Goal: Transaction & Acquisition: Subscribe to service/newsletter

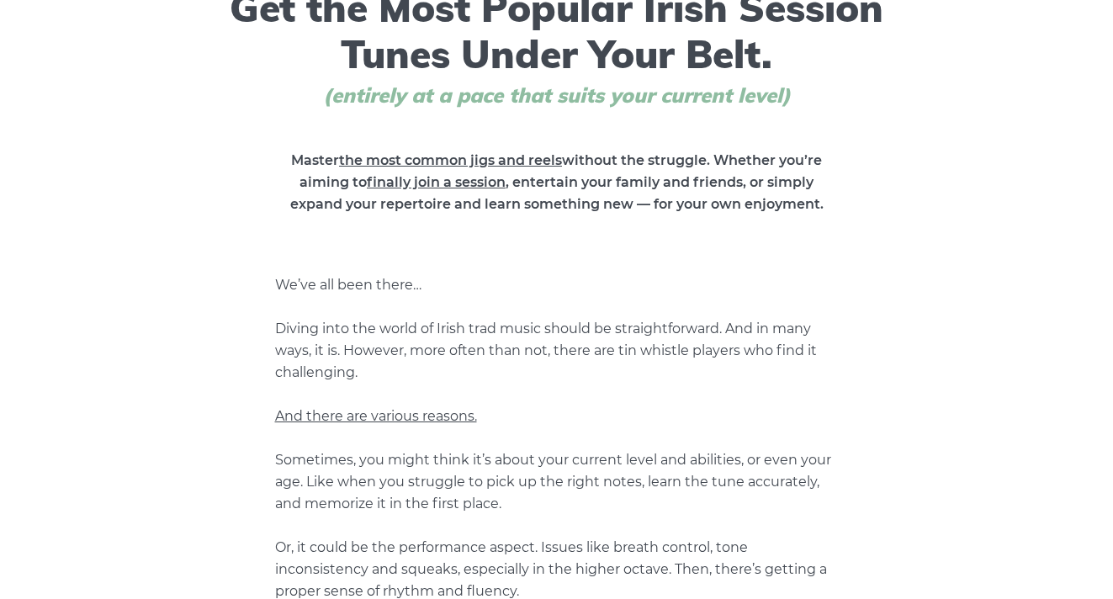
scroll to position [157, 0]
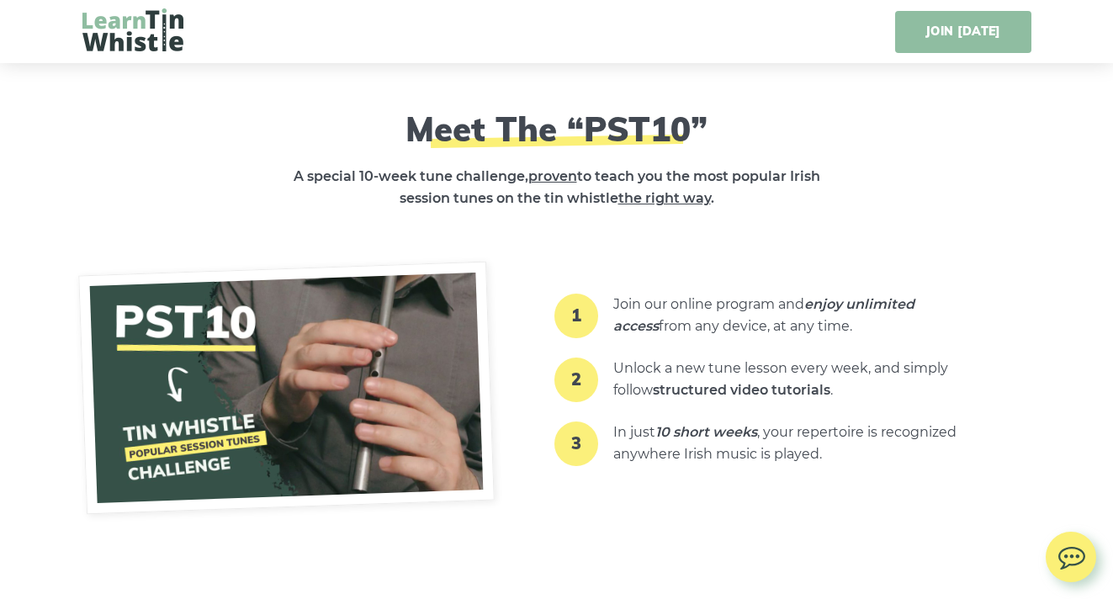
click at [938, 42] on link "JOIN [DATE]" at bounding box center [962, 32] width 135 height 42
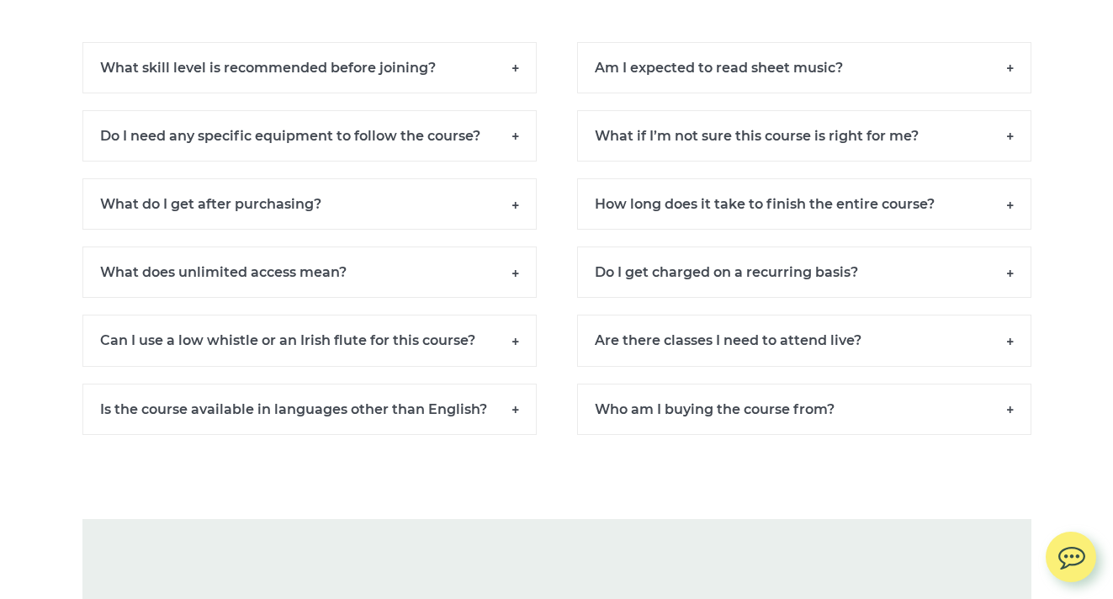
scroll to position [11658, 0]
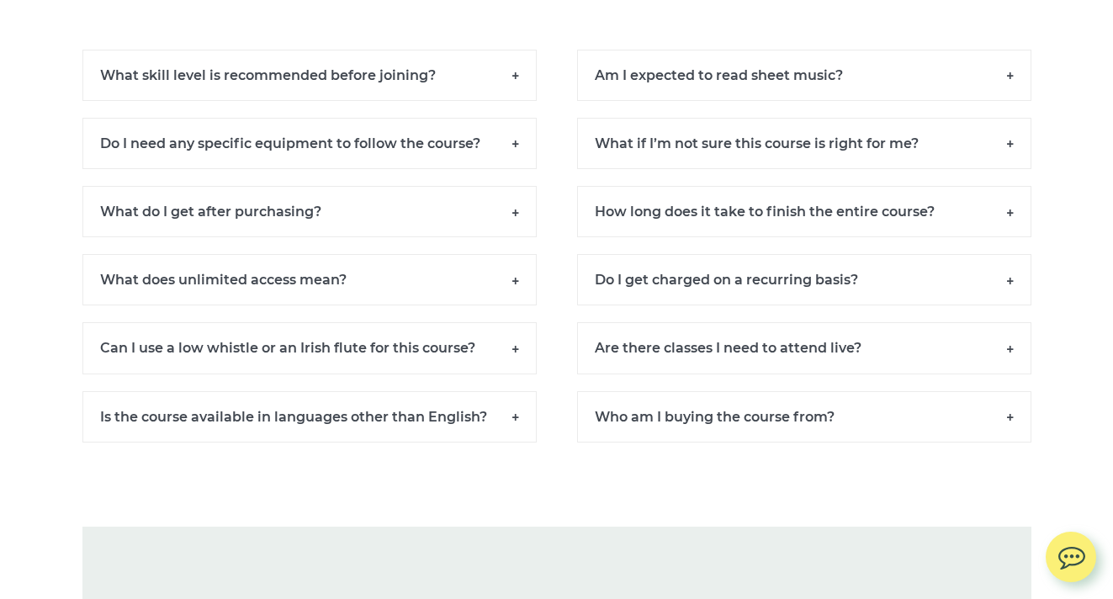
click at [521, 282] on h6 "What does unlimited access mean?" at bounding box center [309, 279] width 454 height 51
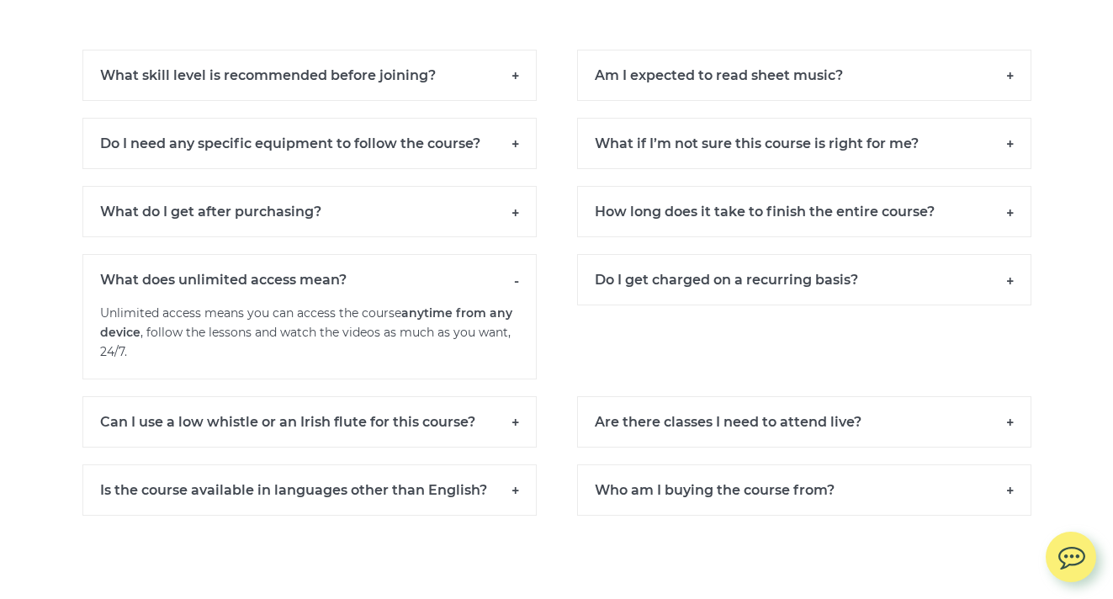
click at [516, 416] on h6 "Can I use a low whistle or an Irish flute for this course?" at bounding box center [309, 421] width 454 height 51
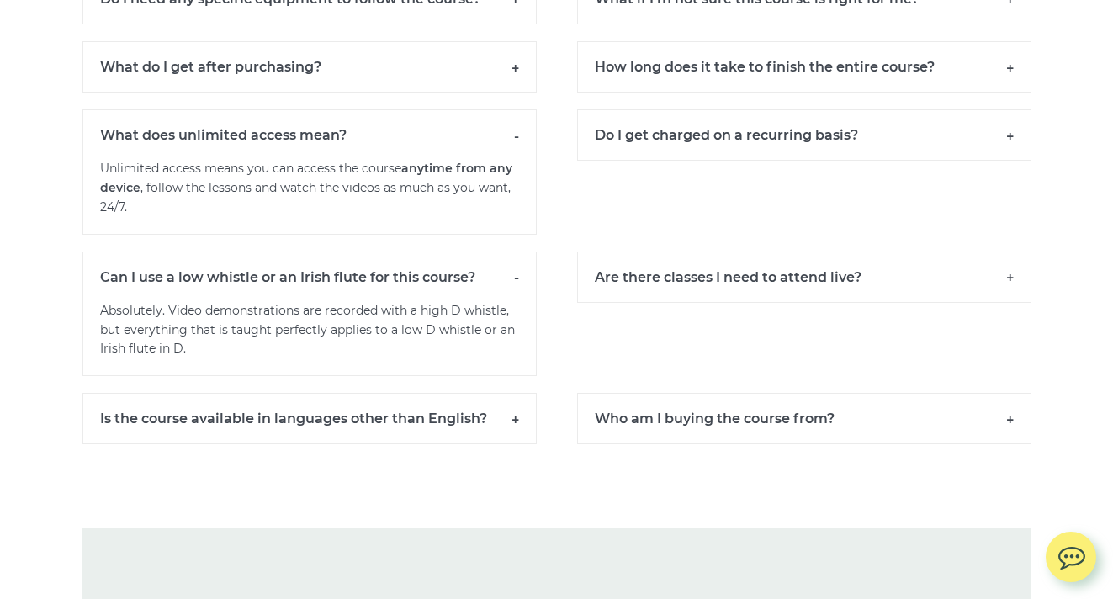
scroll to position [11804, 0]
click at [516, 416] on h6 "Is the course available in languages other than English?" at bounding box center [309, 416] width 454 height 51
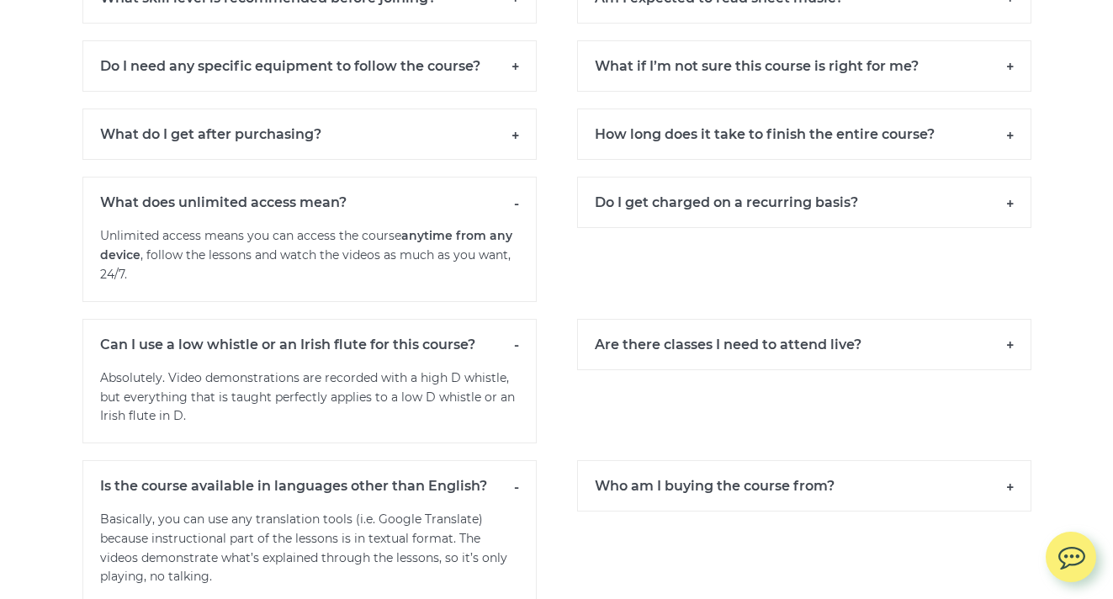
scroll to position [11733, 0]
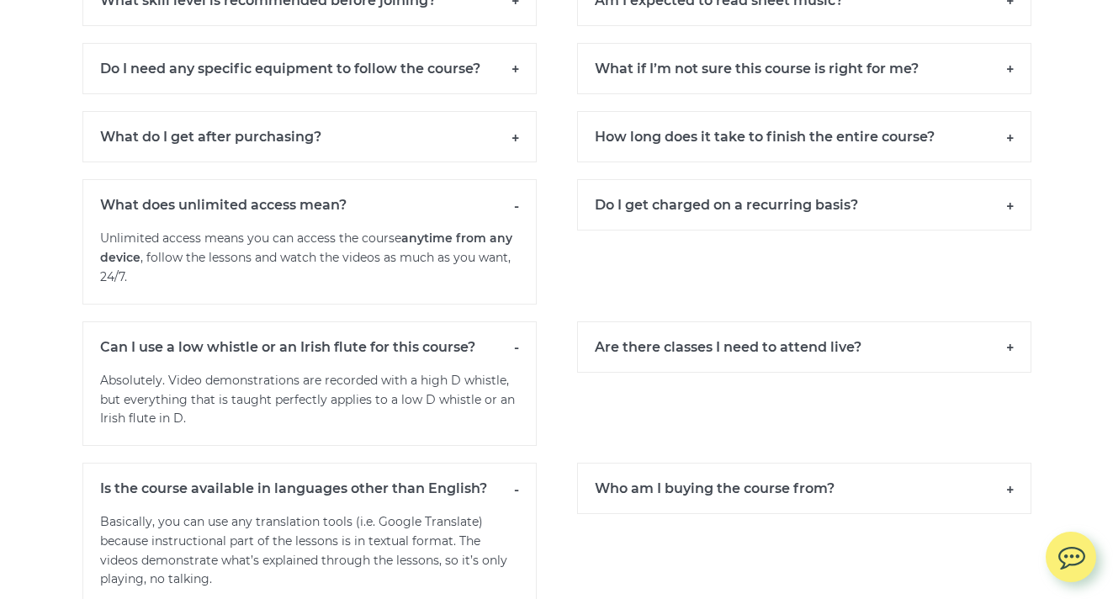
click at [1011, 487] on h6 "Who am I buying the course from?" at bounding box center [804, 488] width 454 height 51
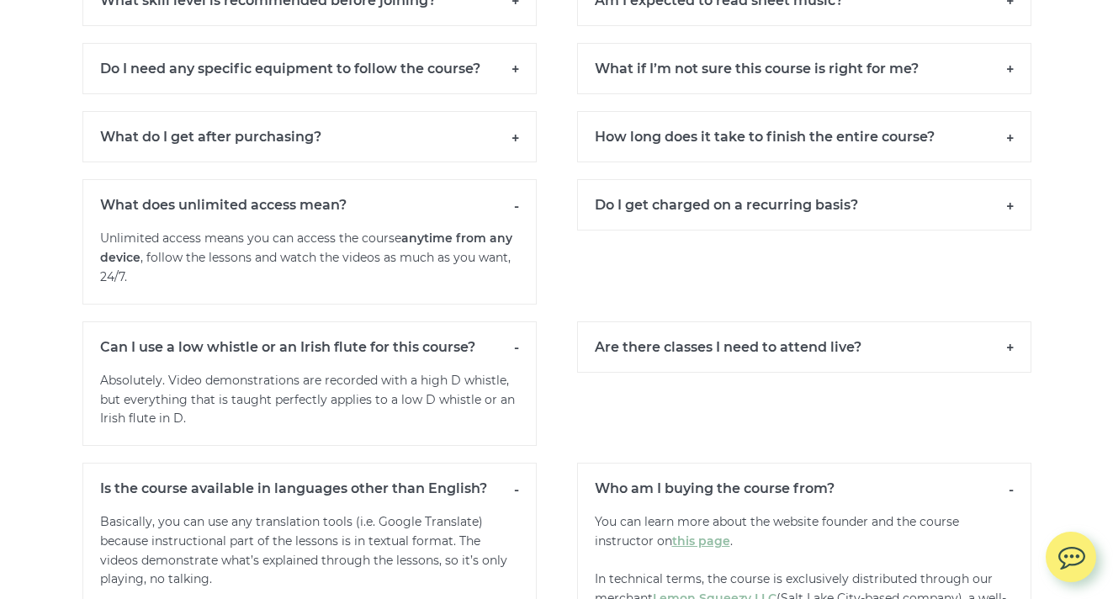
click at [1005, 349] on h6 "Are there classes I need to attend live?" at bounding box center [804, 346] width 454 height 51
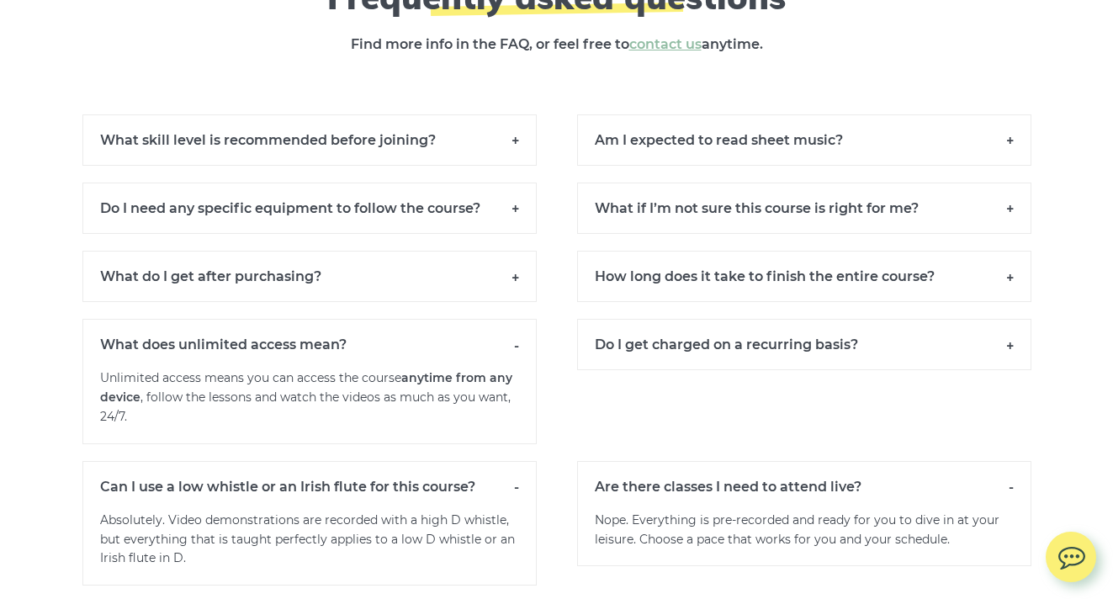
scroll to position [11585, 0]
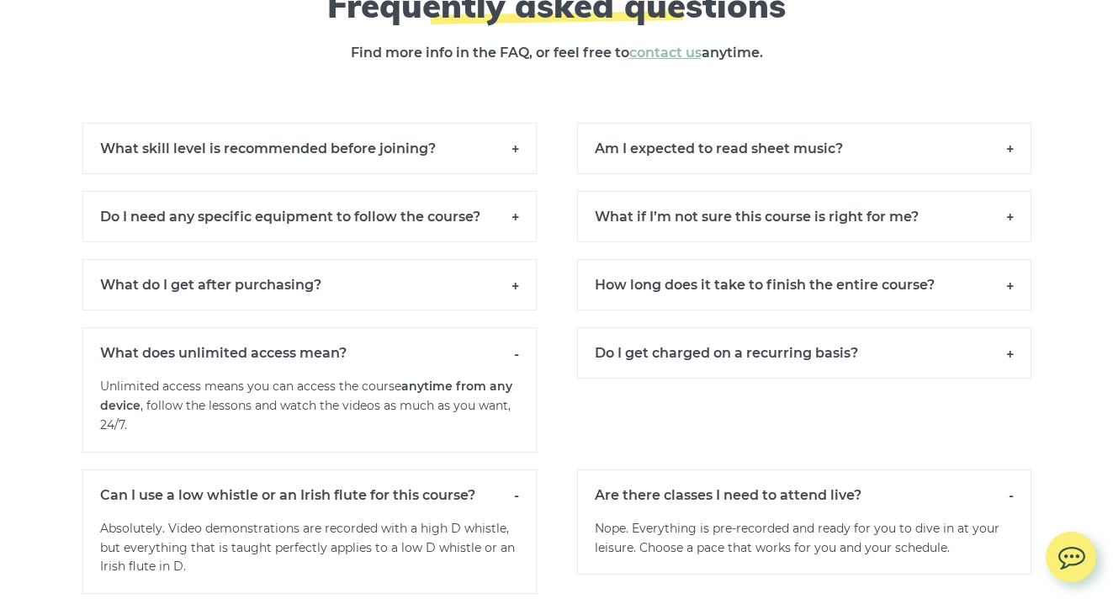
click at [1005, 350] on h6 "Do I get charged on a recurring basis?" at bounding box center [804, 352] width 454 height 51
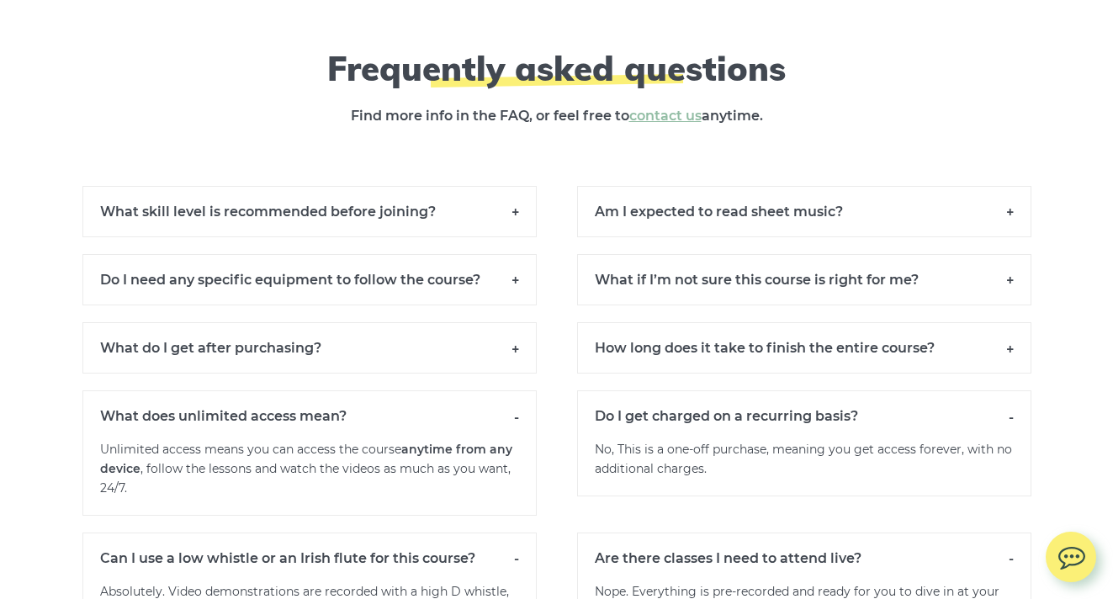
scroll to position [11518, 0]
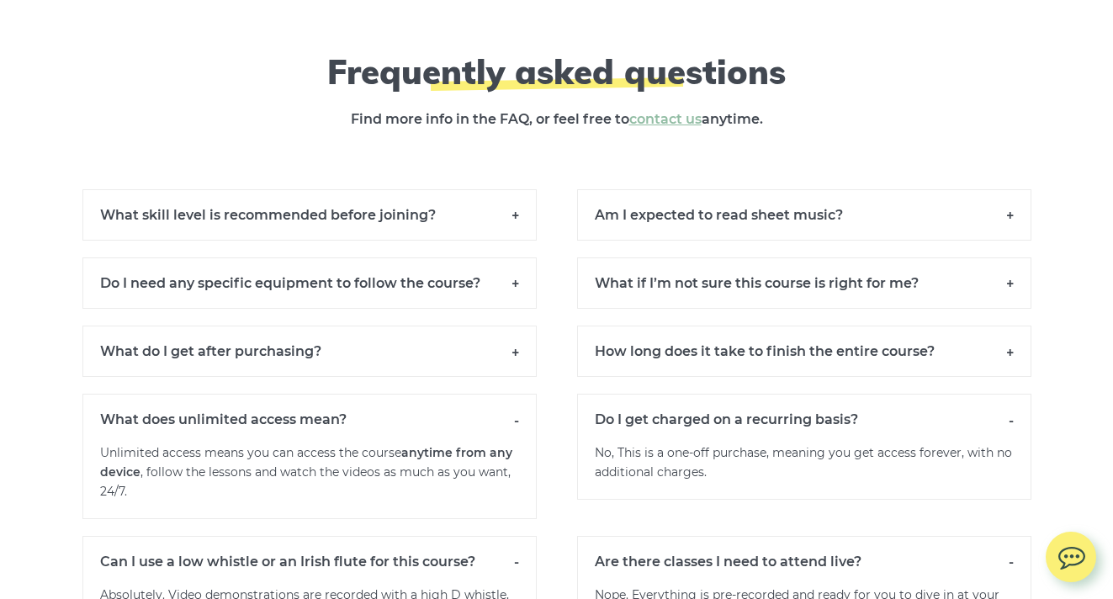
click at [1005, 350] on h6 "How long does it take to finish the entire course?" at bounding box center [804, 350] width 454 height 51
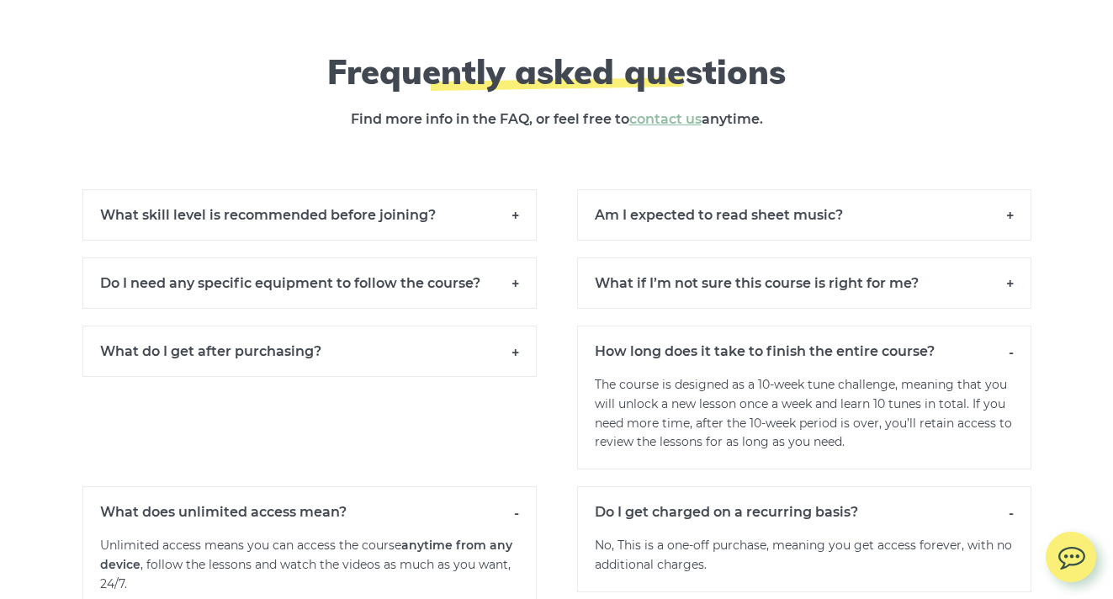
click at [1010, 286] on h6 "What if I’m not sure this course is right for me?" at bounding box center [804, 282] width 454 height 51
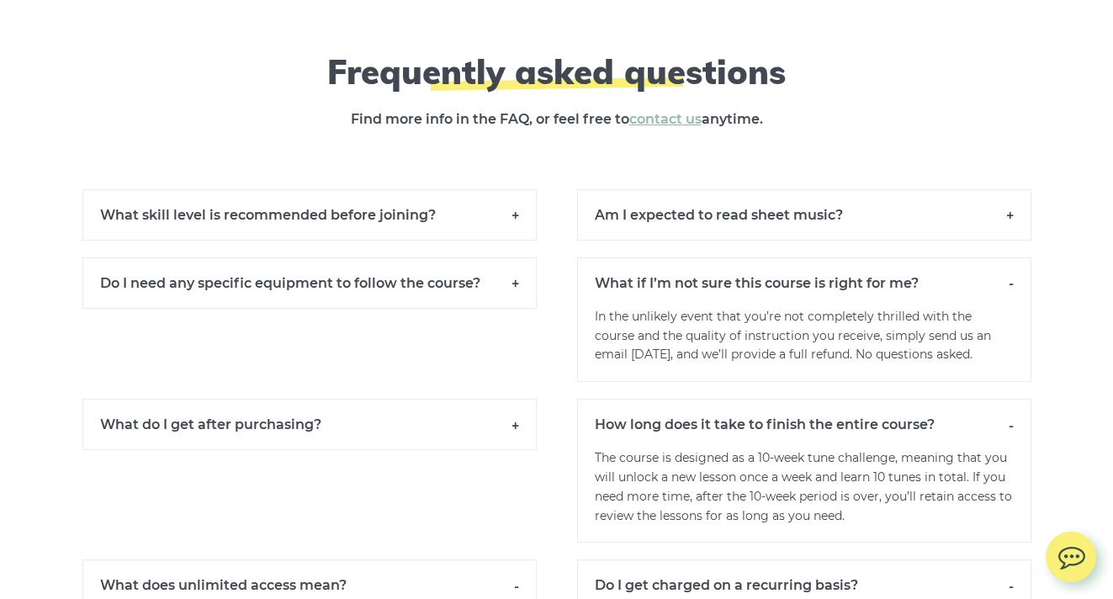
click at [1018, 218] on h6 "Am I expected to read sheet music?" at bounding box center [804, 214] width 454 height 51
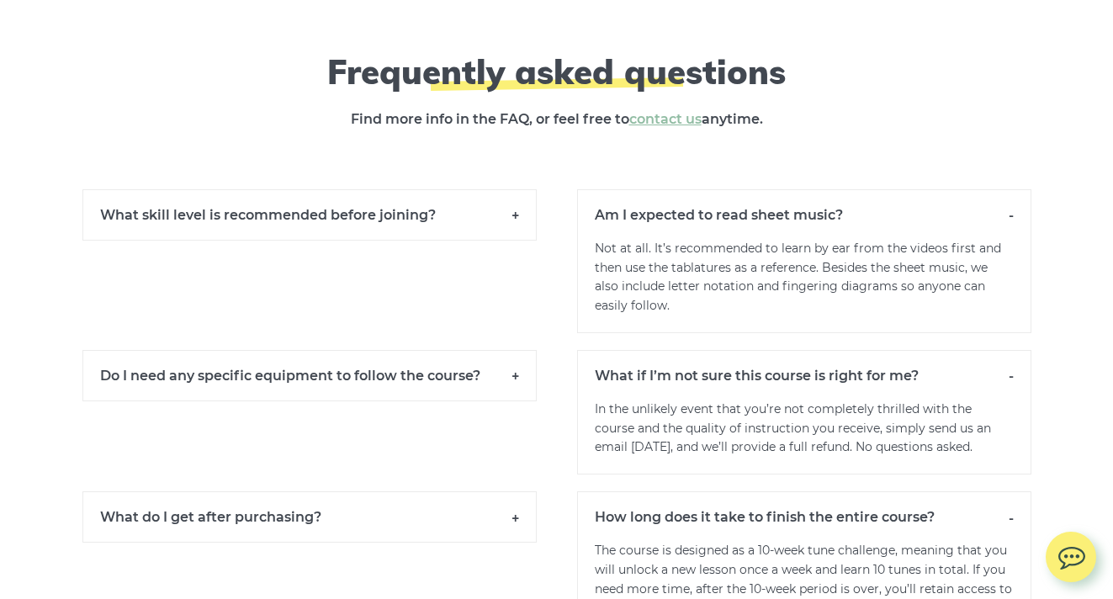
click at [512, 218] on h6 "What skill level is recommended before joining?" at bounding box center [309, 214] width 454 height 51
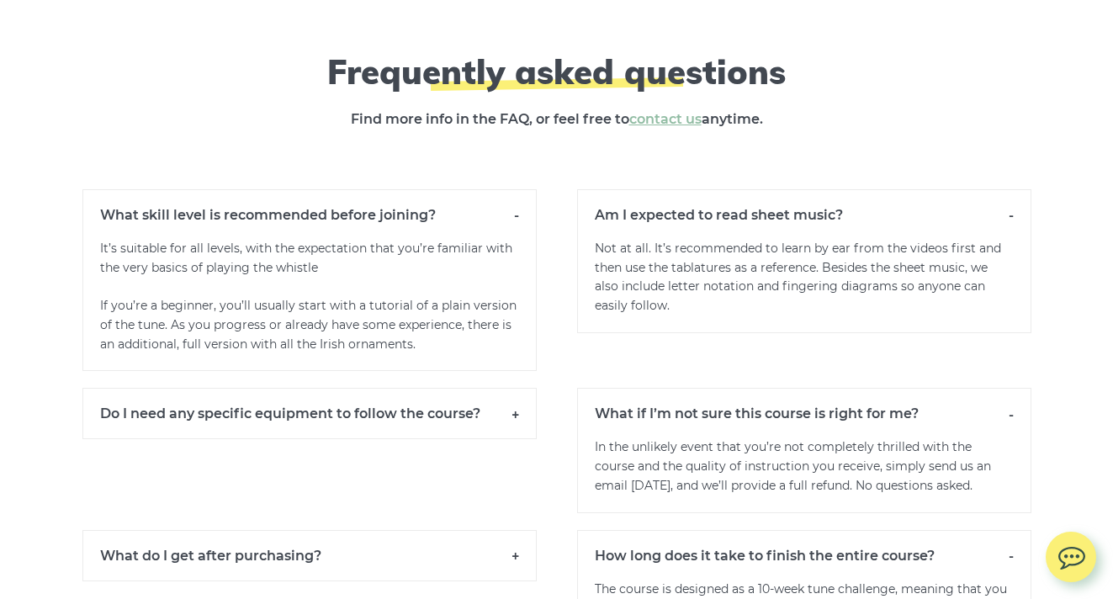
click at [516, 407] on h6 "Do I need any specific equipment to follow the course?" at bounding box center [309, 413] width 454 height 51
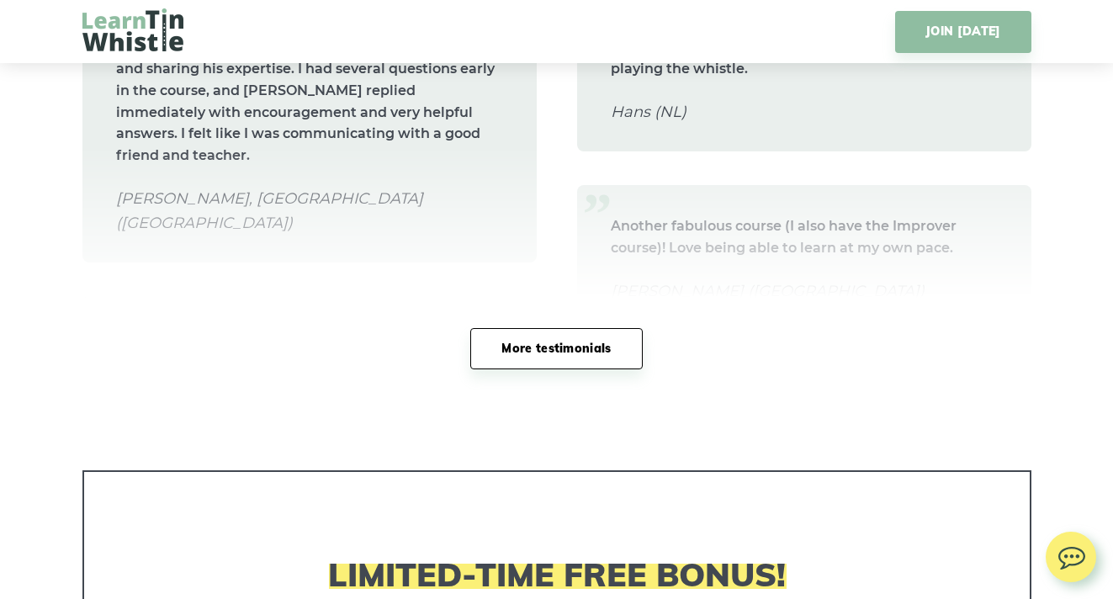
scroll to position [7735, 0]
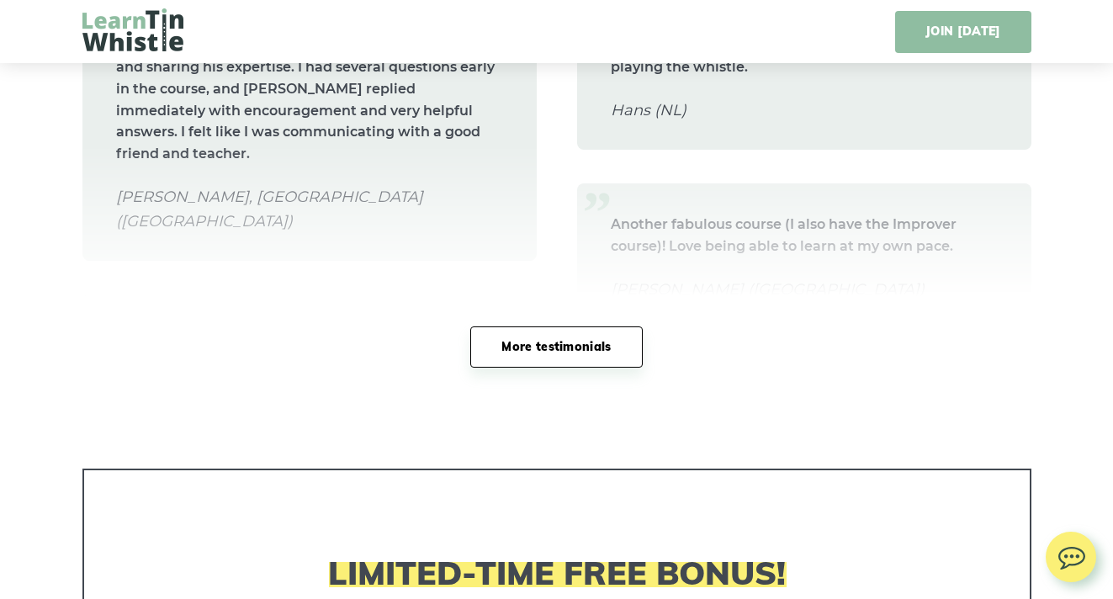
click at [992, 25] on link "JOIN [DATE]" at bounding box center [962, 32] width 135 height 42
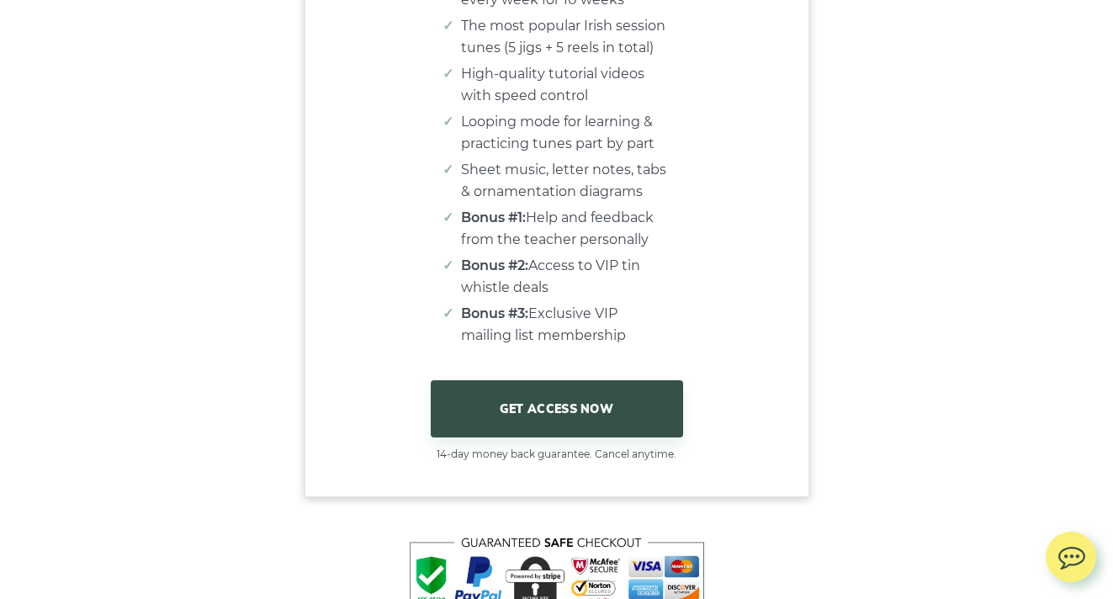
scroll to position [10397, 0]
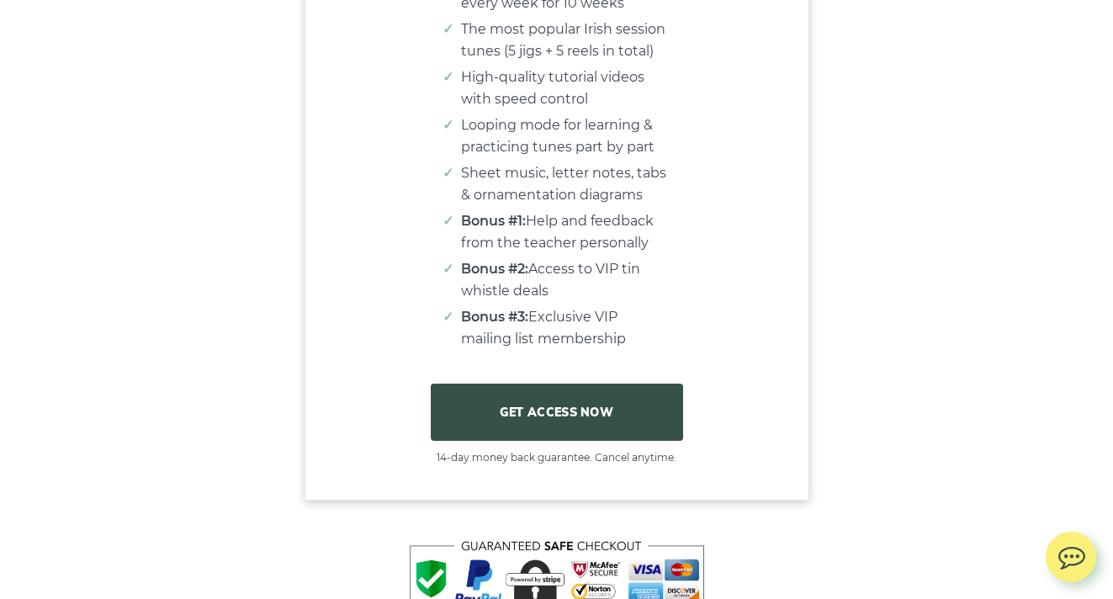
click at [574, 411] on link "GET ACCESS NOW" at bounding box center [557, 411] width 252 height 57
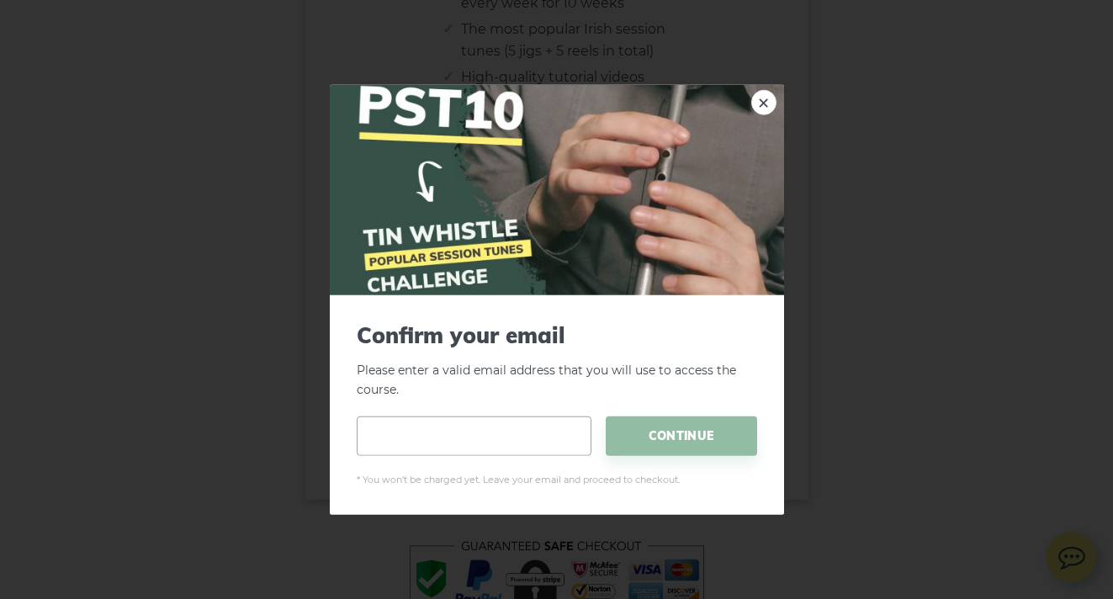
click at [488, 447] on input "email" at bounding box center [474, 435] width 235 height 40
click at [764, 104] on link "×" at bounding box center [763, 102] width 25 height 25
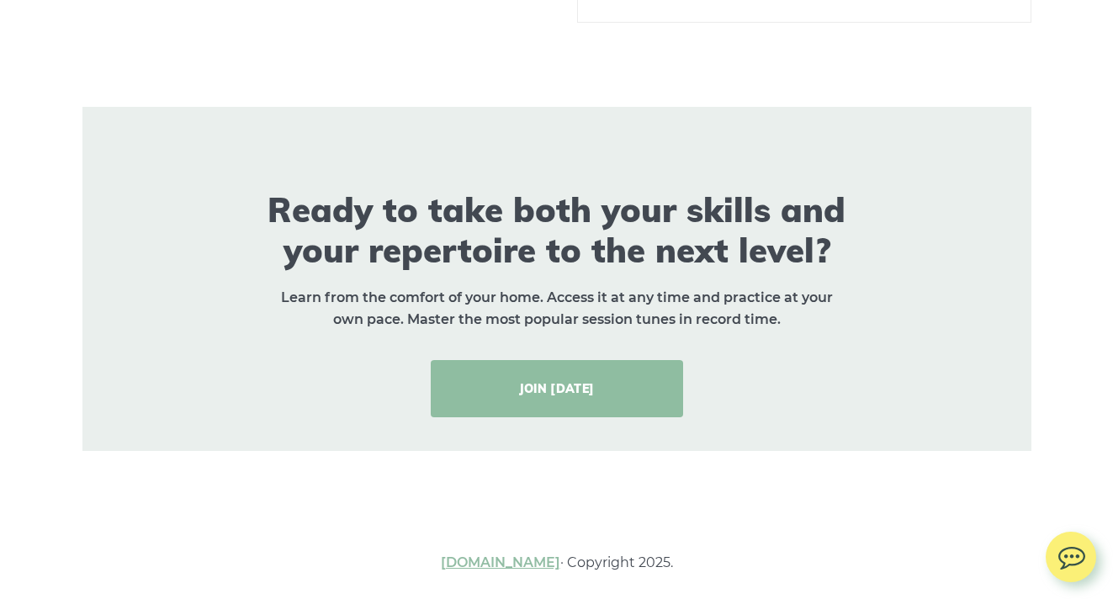
click at [587, 378] on link "JOIN [DATE]" at bounding box center [557, 388] width 252 height 57
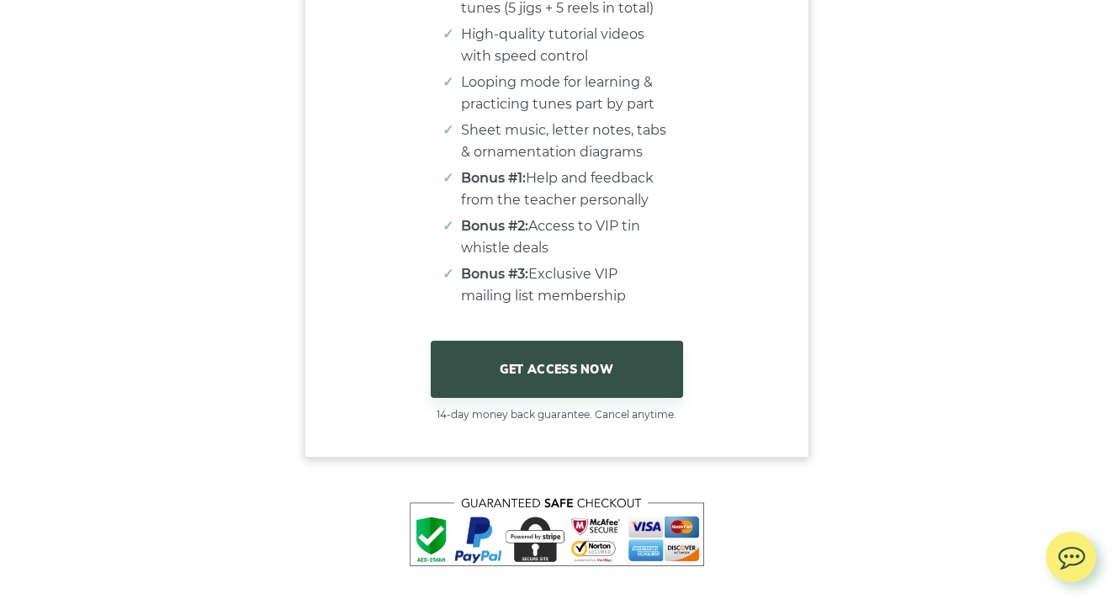
scroll to position [10439, 0]
click at [587, 378] on link "GET ACCESS NOW" at bounding box center [557, 369] width 252 height 57
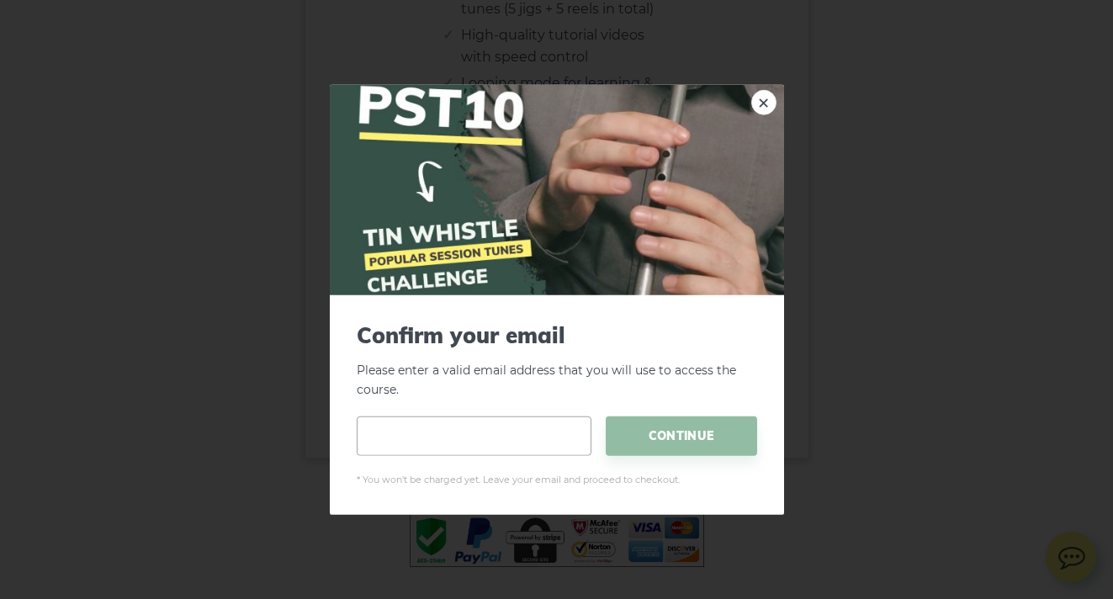
click at [505, 436] on input "email" at bounding box center [474, 435] width 235 height 40
click at [387, 391] on p "Please enter a valid email address that you will use to access the course." at bounding box center [557, 360] width 400 height 77
click at [276, 500] on div "× Confirm your email Please enter a valid email address that you will use to ac…" at bounding box center [556, 299] width 1113 height 599
click at [417, 442] on input "email" at bounding box center [474, 435] width 235 height 40
